Goal: Task Accomplishment & Management: Manage account settings

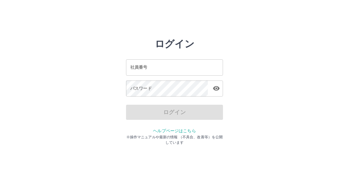
click at [129, 72] on input "社員番号" at bounding box center [174, 67] width 97 height 16
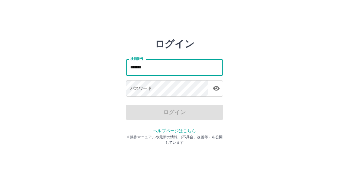
type input "*******"
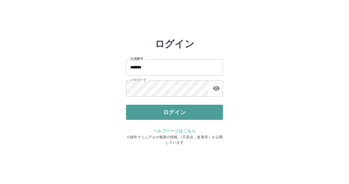
click at [172, 110] on button "ログイン" at bounding box center [174, 112] width 97 height 15
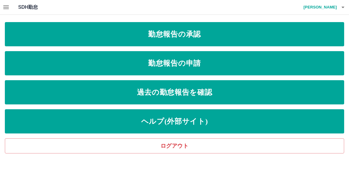
click at [5, 6] on icon "button" at bounding box center [5, 7] width 5 height 4
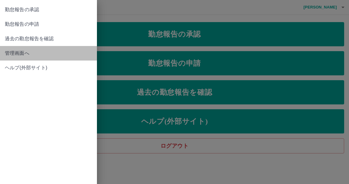
click at [22, 52] on span "管理画面へ" at bounding box center [48, 53] width 87 height 7
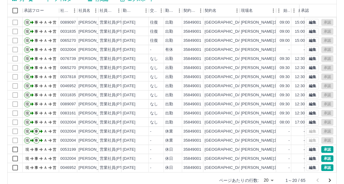
scroll to position [72, 0]
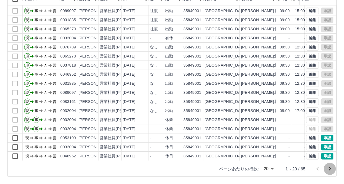
click at [328, 170] on icon "次のページへ" at bounding box center [329, 169] width 7 height 7
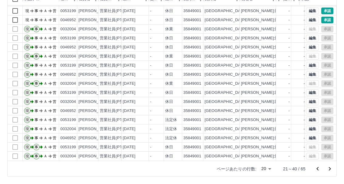
scroll to position [32, 0]
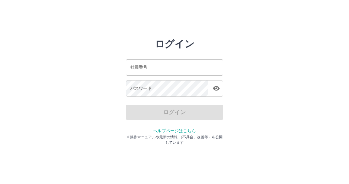
click at [148, 64] on input "社員番号" at bounding box center [174, 67] width 97 height 16
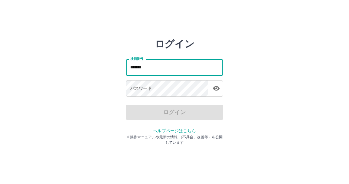
type input "*******"
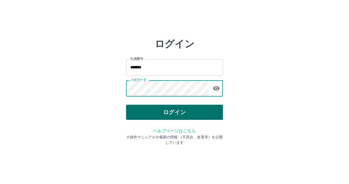
click at [184, 113] on button "ログイン" at bounding box center [174, 112] width 97 height 15
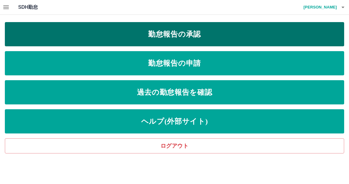
click at [183, 38] on link "勤怠報告の承認" at bounding box center [175, 34] width 340 height 24
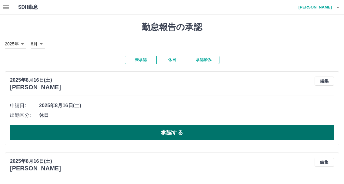
click at [181, 135] on button "承認する" at bounding box center [172, 132] width 324 height 15
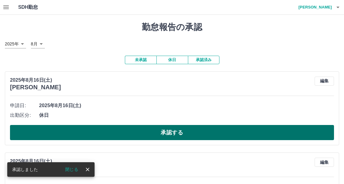
click at [183, 132] on button "承認する" at bounding box center [172, 132] width 324 height 15
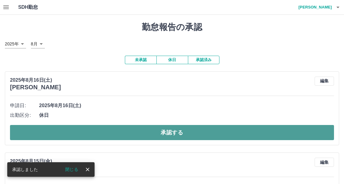
click at [184, 139] on button "承認する" at bounding box center [172, 132] width 324 height 15
click at [185, 136] on button "承認する" at bounding box center [172, 132] width 324 height 15
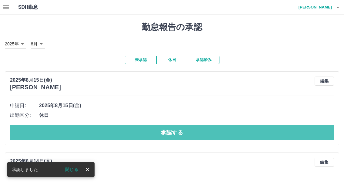
click at [185, 136] on button "承認する" at bounding box center [172, 132] width 324 height 15
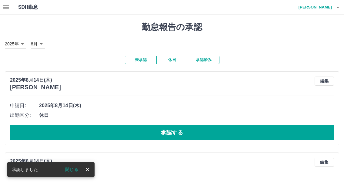
click at [185, 136] on button "承認する" at bounding box center [172, 132] width 324 height 15
click at [183, 135] on button "承認する" at bounding box center [174, 132] width 329 height 15
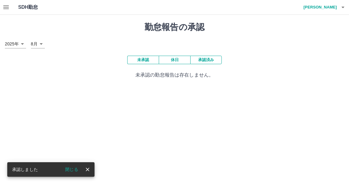
click at [214, 62] on button "承認済み" at bounding box center [206, 60] width 32 height 8
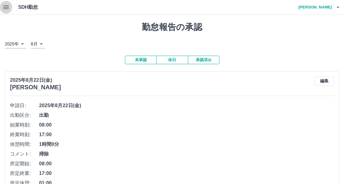
click at [9, 9] on icon "button" at bounding box center [5, 7] width 7 height 7
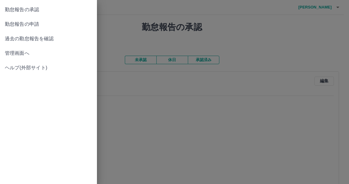
click at [192, 126] on div at bounding box center [174, 92] width 349 height 184
